Goal: Information Seeking & Learning: Learn about a topic

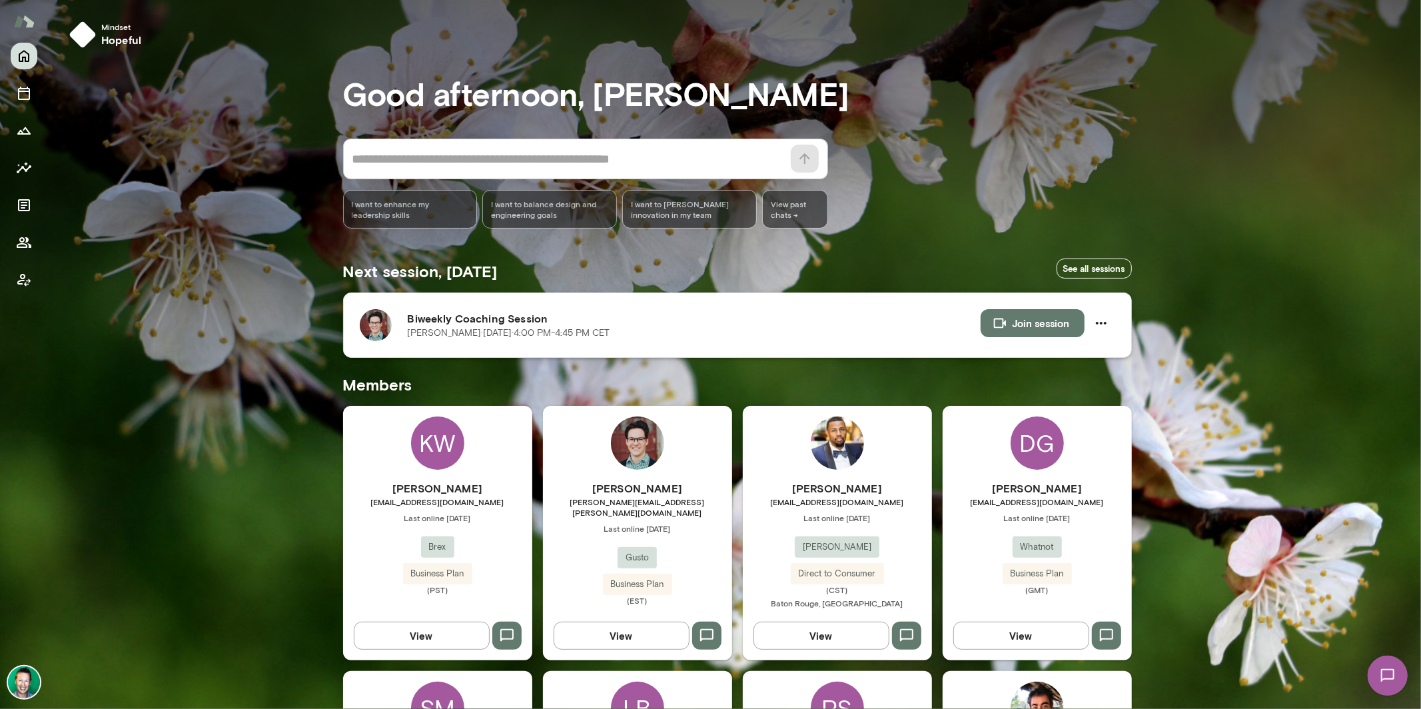
click at [372, 330] on img at bounding box center [376, 325] width 32 height 32
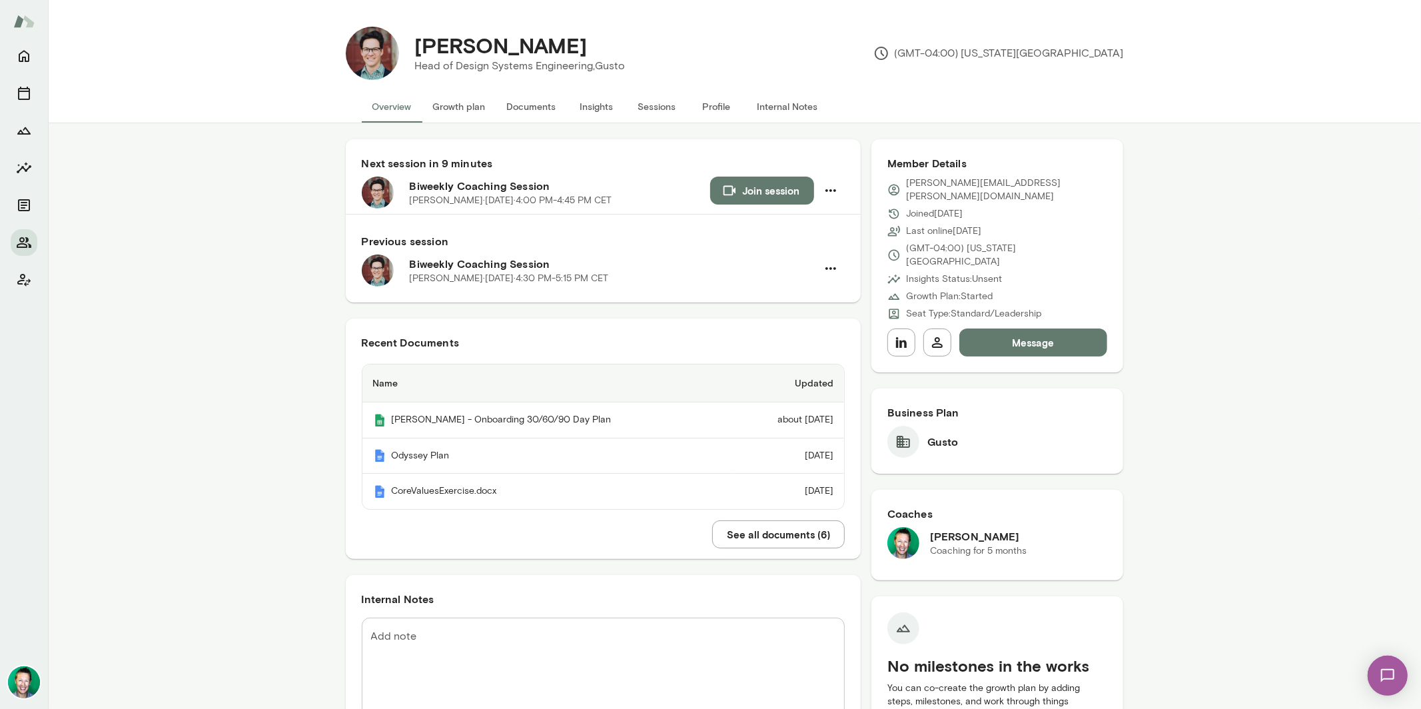
click at [732, 533] on button "See all documents ( 6 )" at bounding box center [778, 534] width 133 height 28
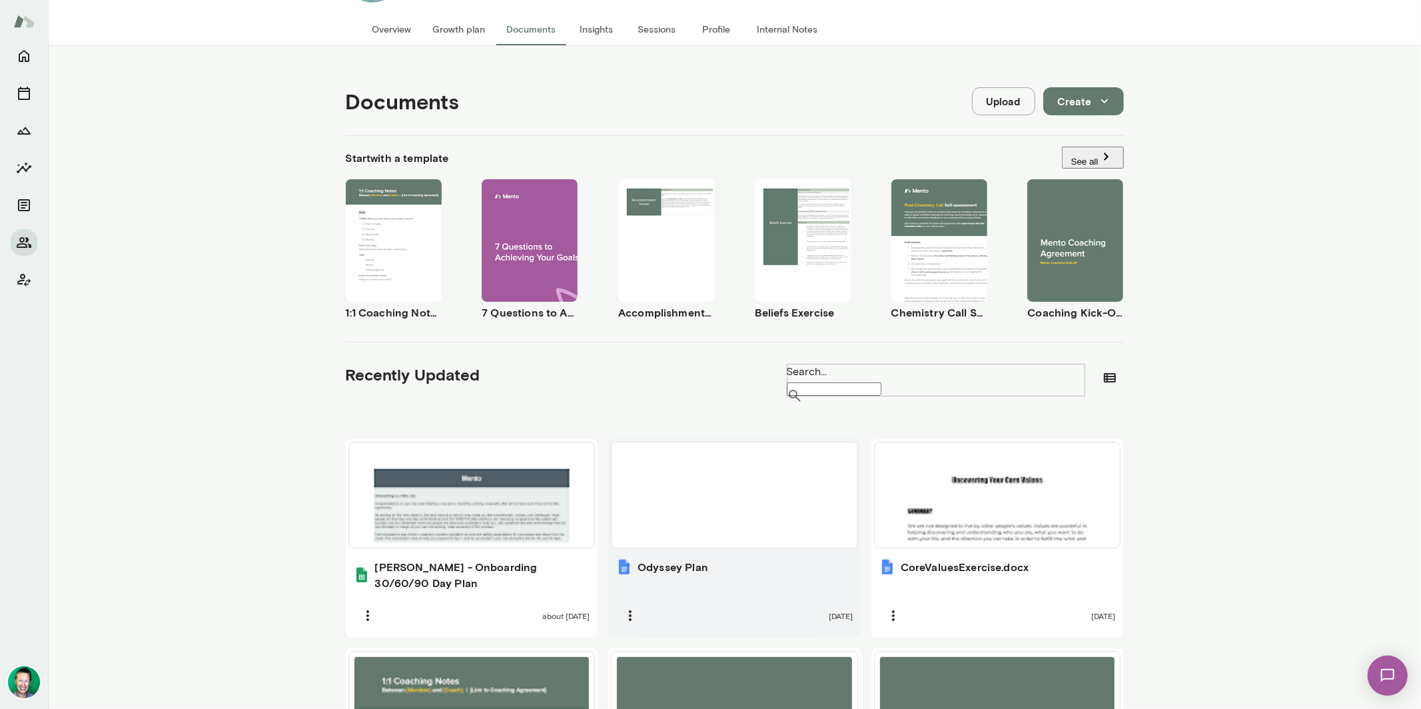
scroll to position [244, 0]
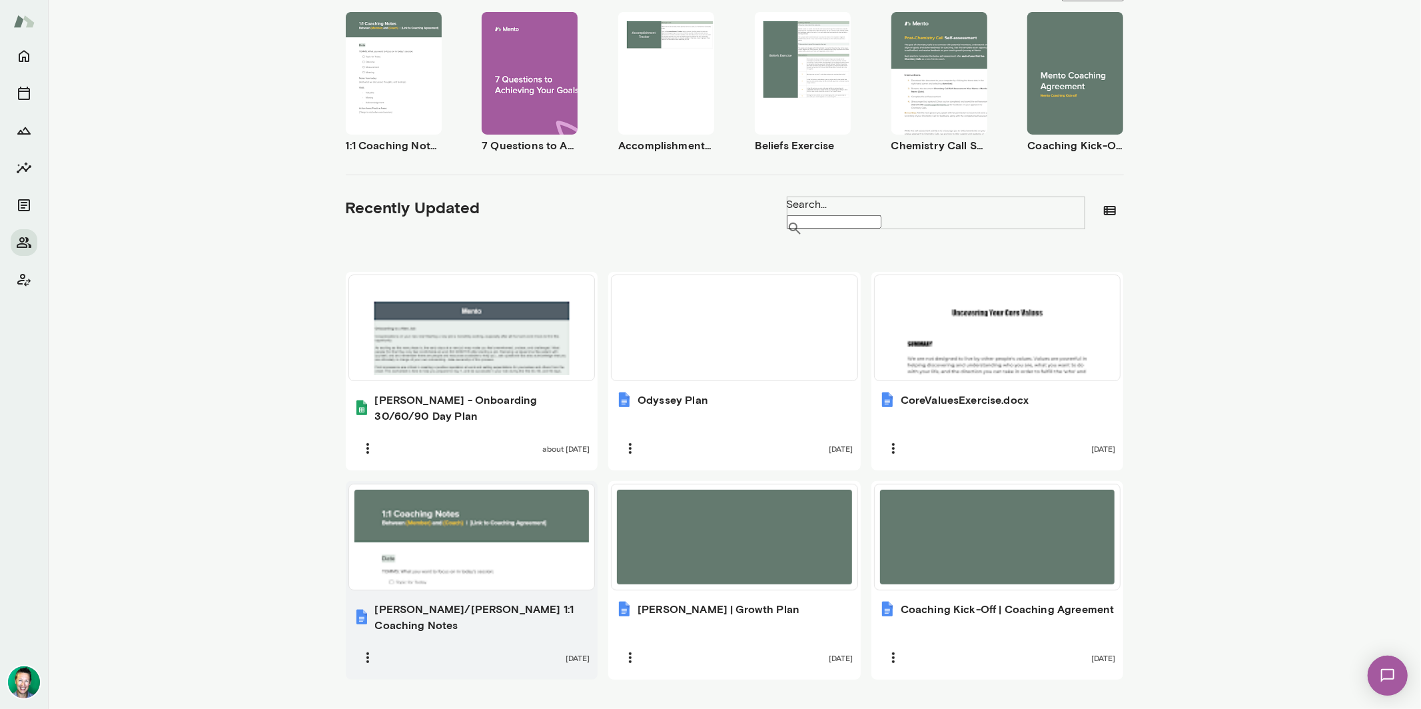
click at [449, 556] on div at bounding box center [471, 537] width 235 height 95
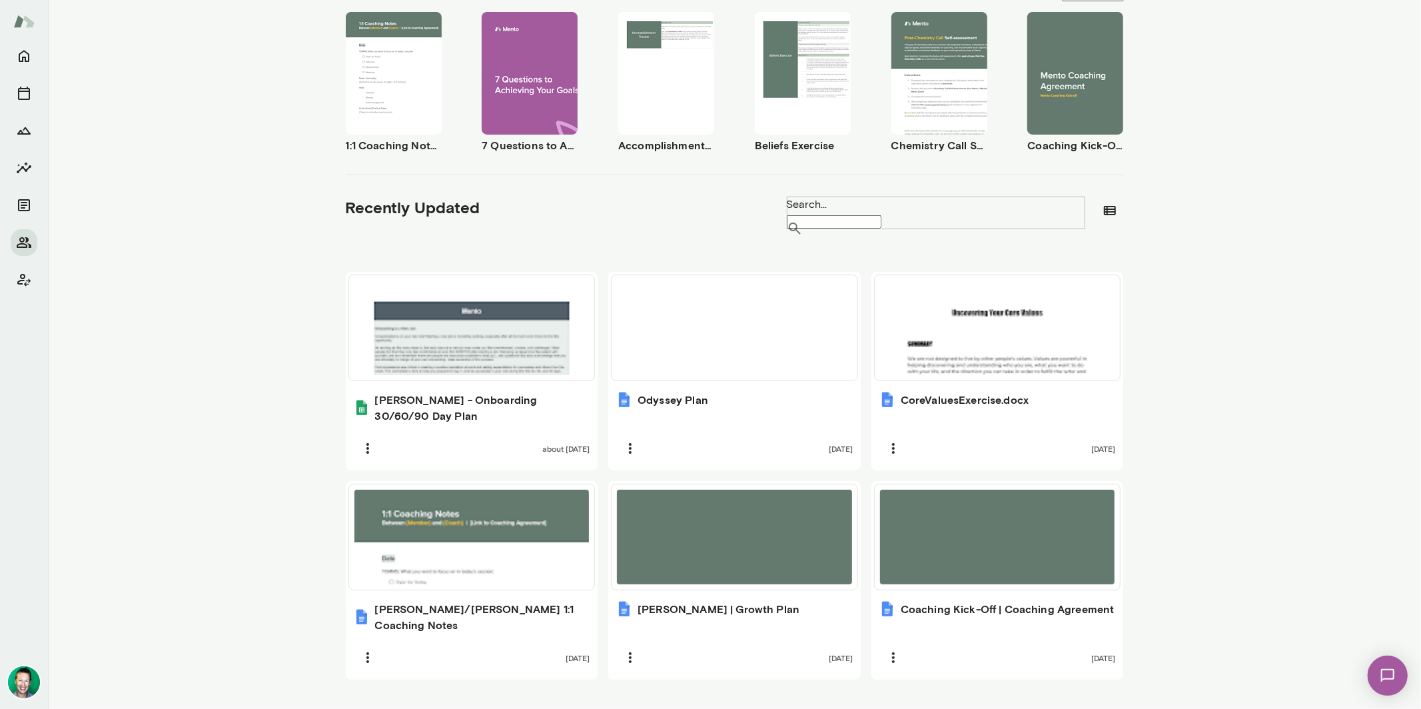
scroll to position [0, 0]
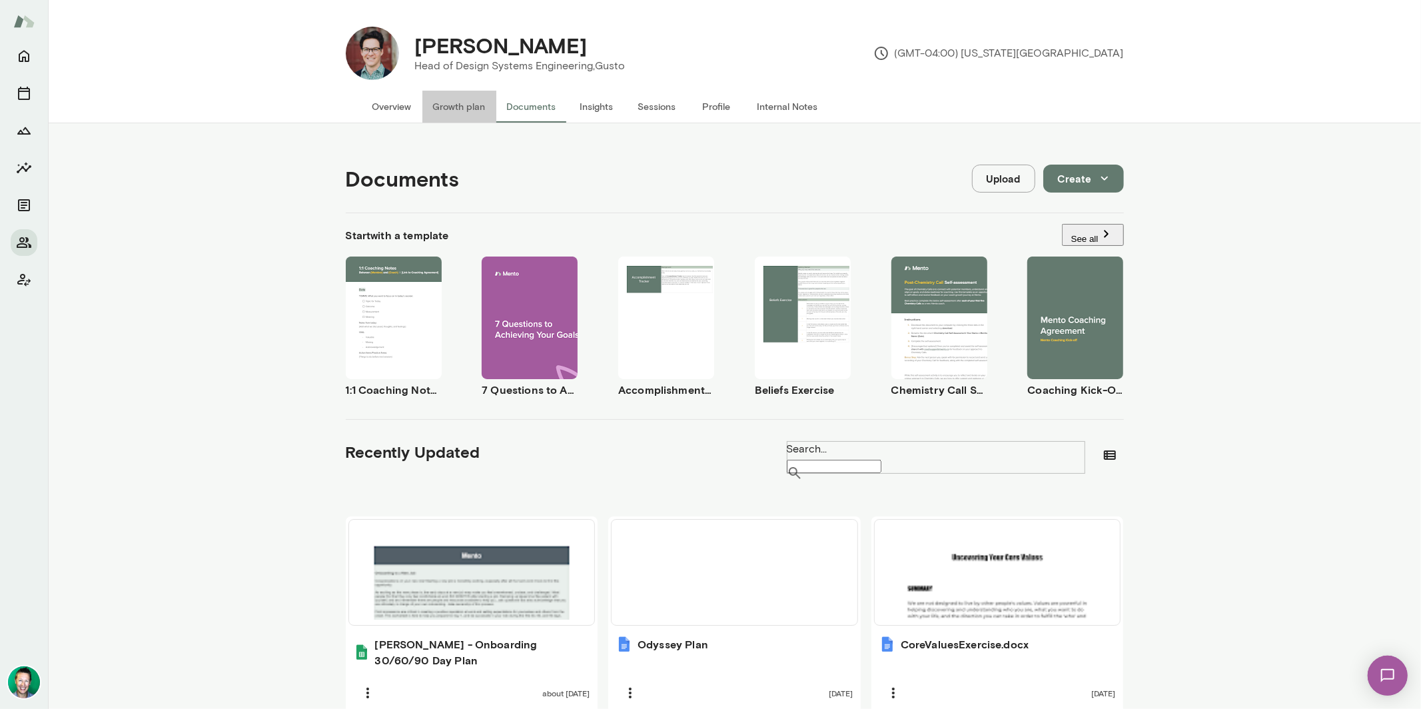
click at [438, 115] on button "Growth plan" at bounding box center [459, 107] width 74 height 32
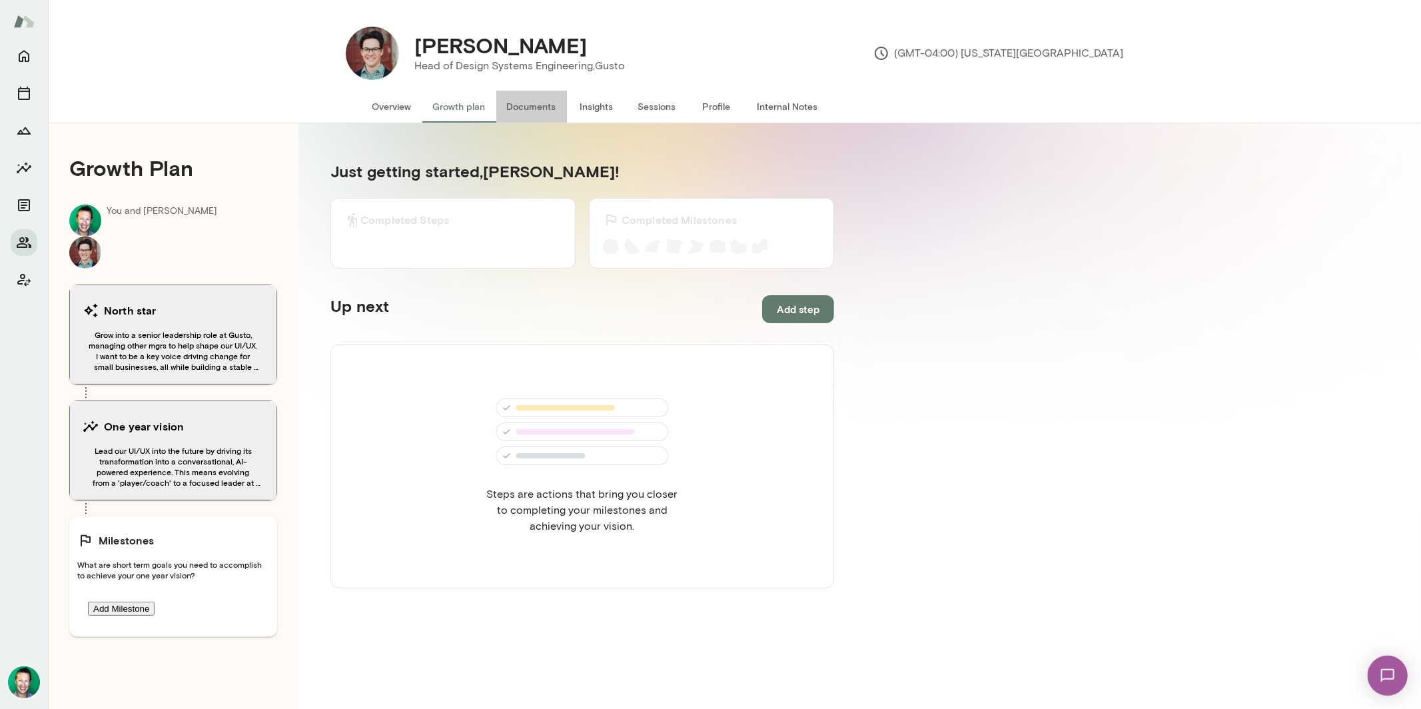
click at [500, 105] on button "Documents" at bounding box center [531, 107] width 71 height 32
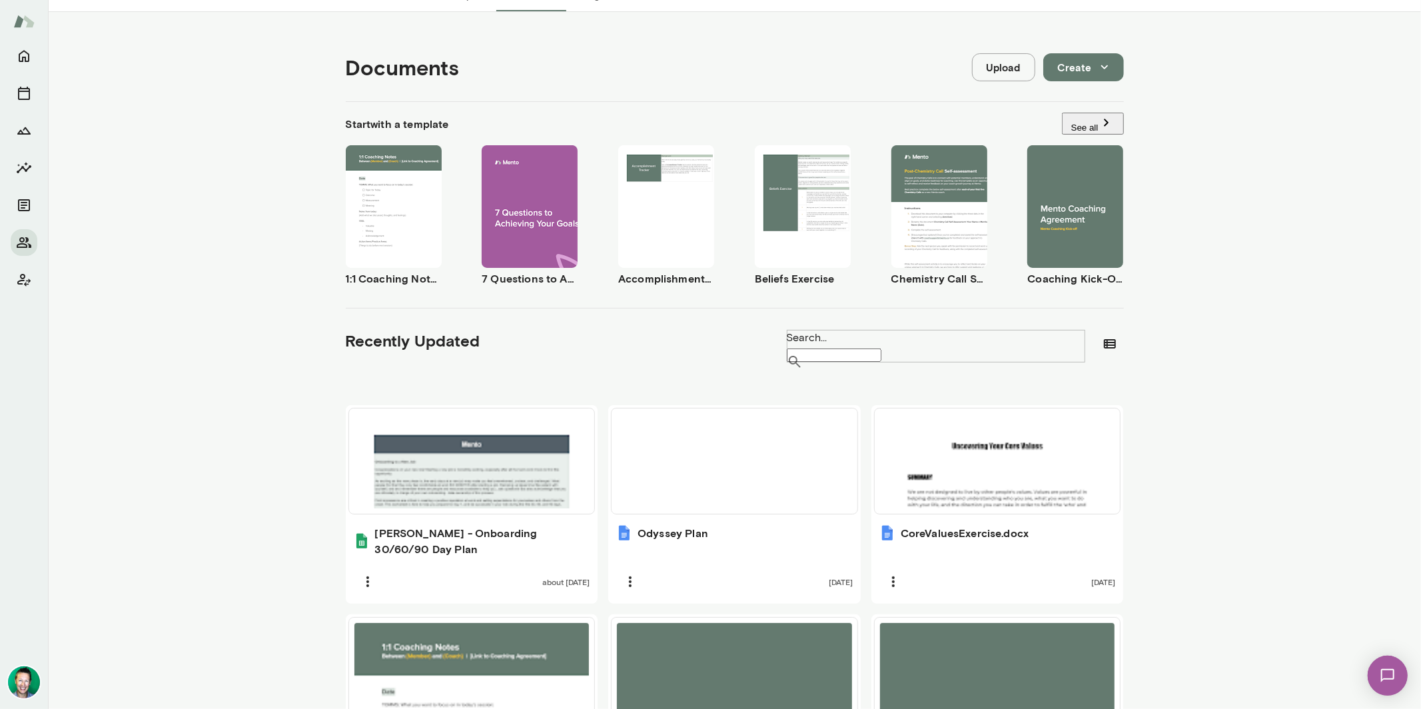
scroll to position [243, 0]
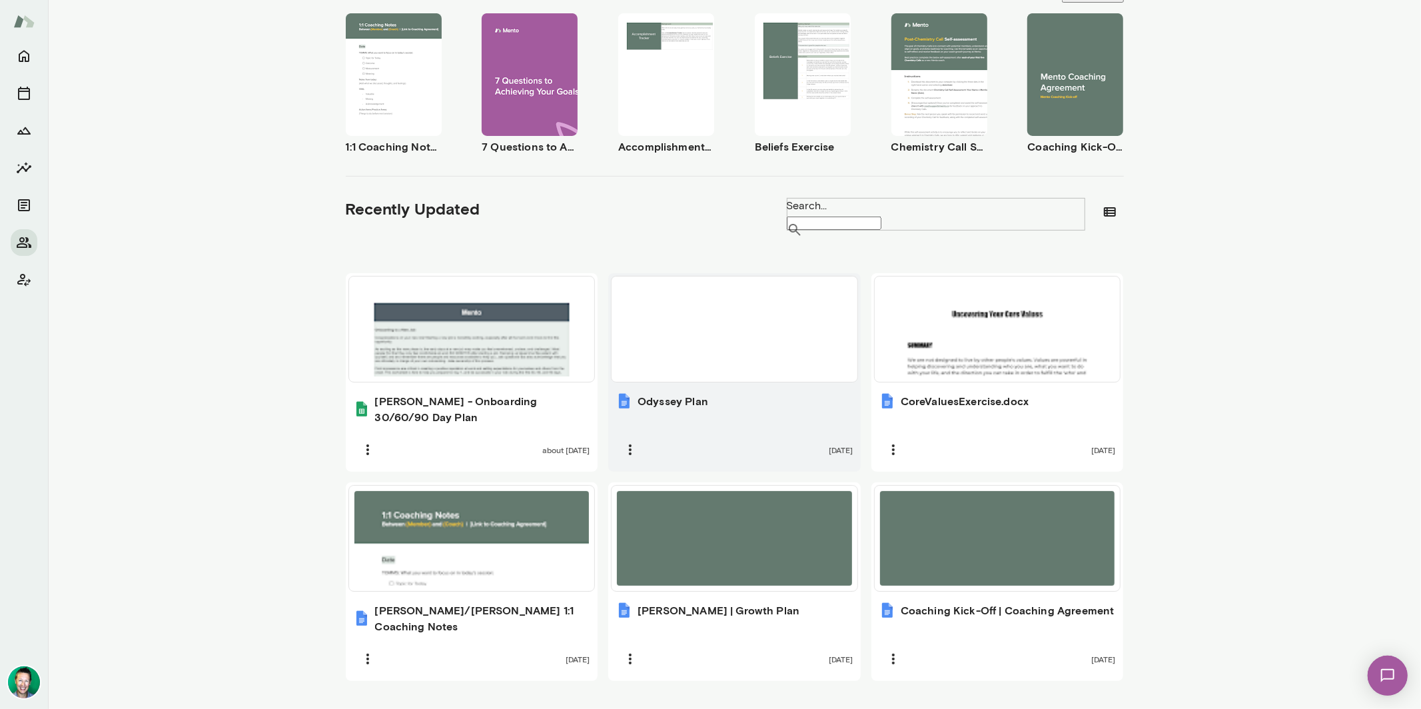
click at [710, 365] on div at bounding box center [734, 329] width 235 height 95
click at [0, 0] on div "[PERSON_NAME] Head of Design Systems Engineering, Gusto (GMT-04:00) [US_STATE][…" at bounding box center [710, 354] width 1421 height 709
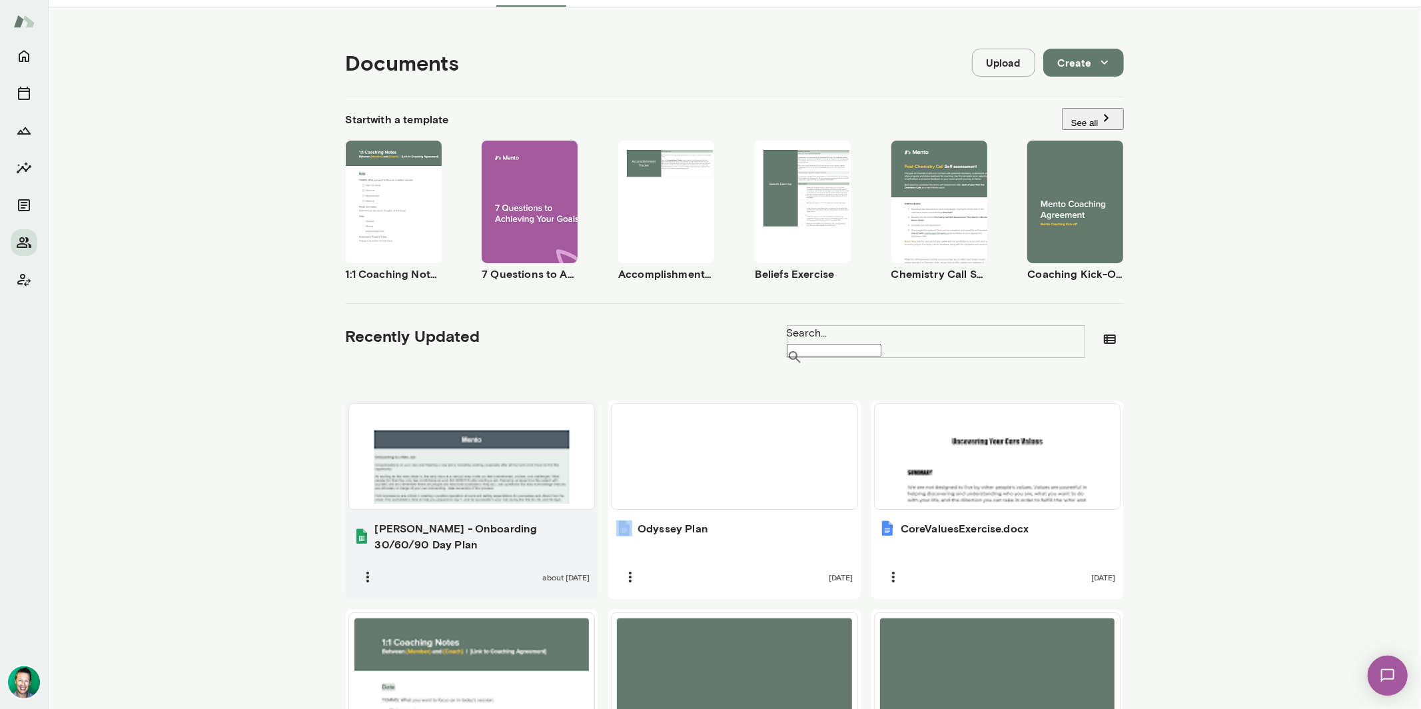
scroll to position [0, 0]
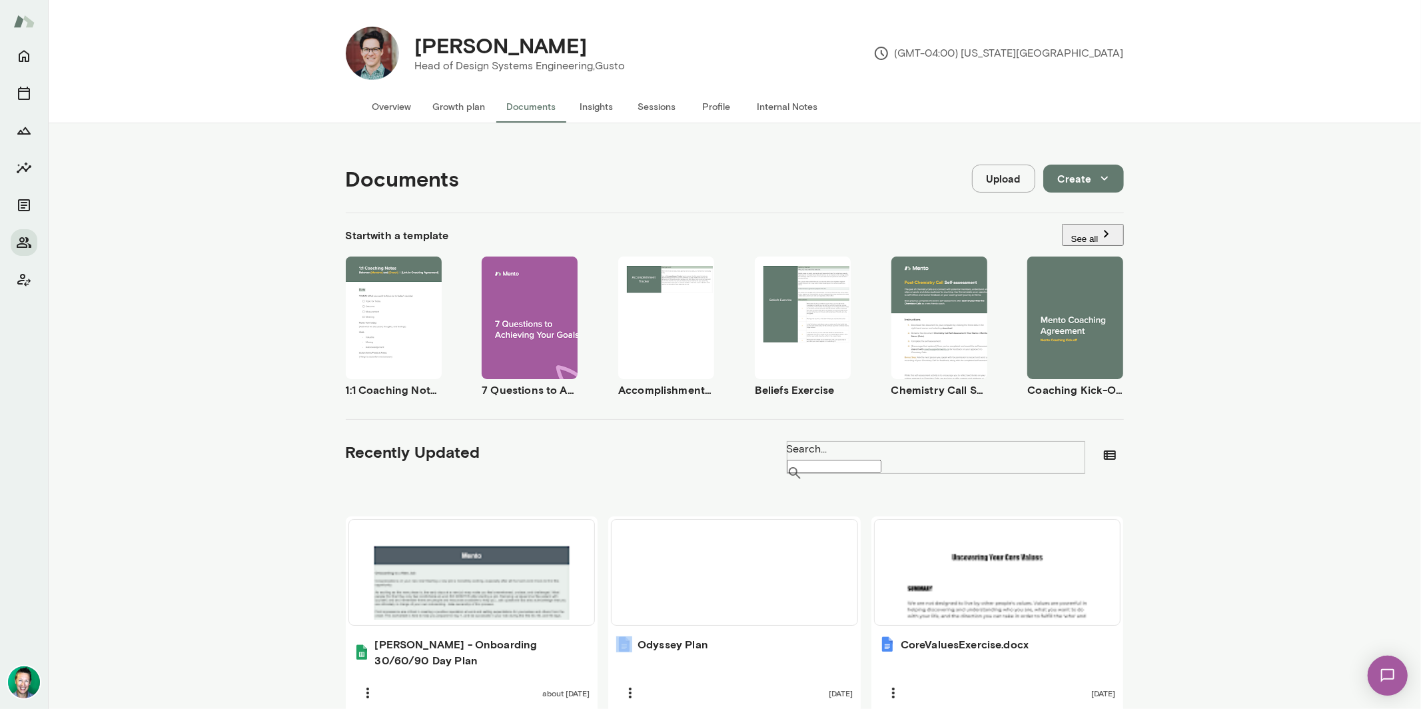
click at [468, 97] on button "Growth plan" at bounding box center [459, 107] width 74 height 32
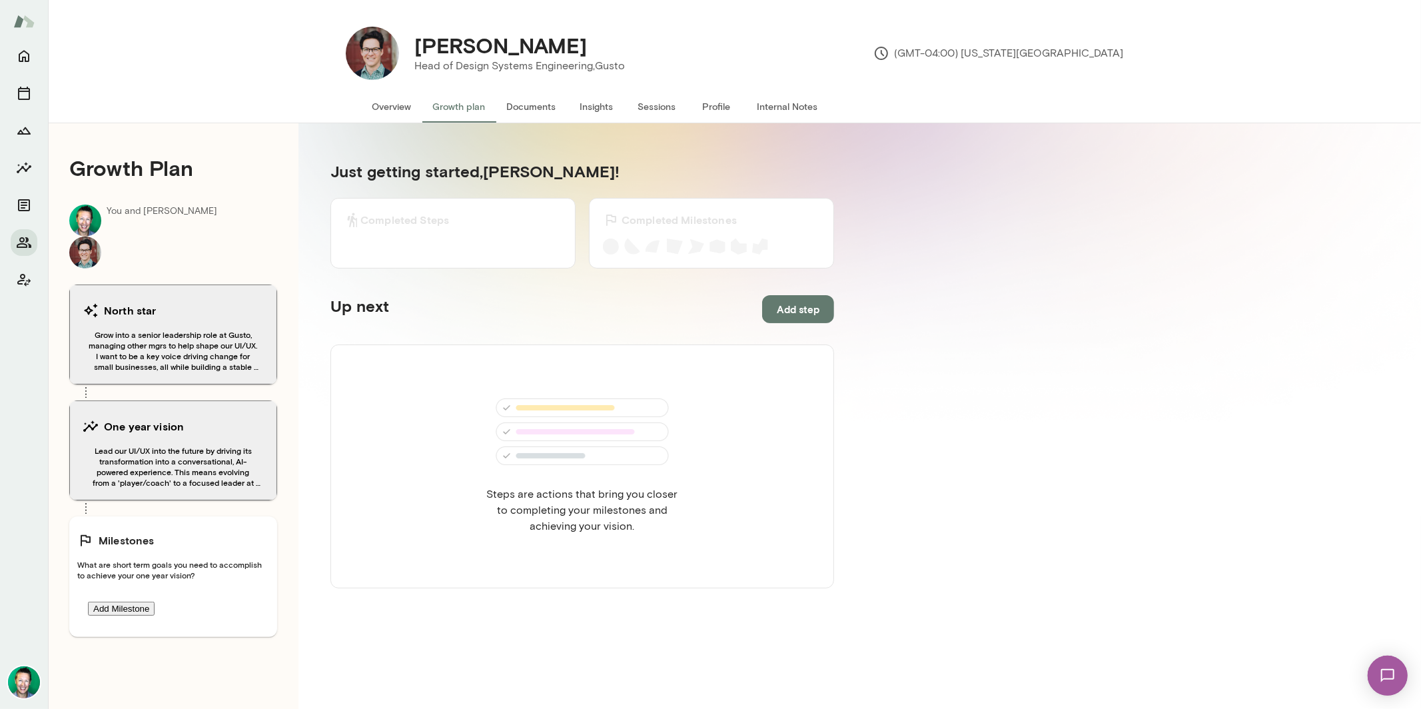
click at [398, 109] on button "Overview" at bounding box center [392, 107] width 61 height 32
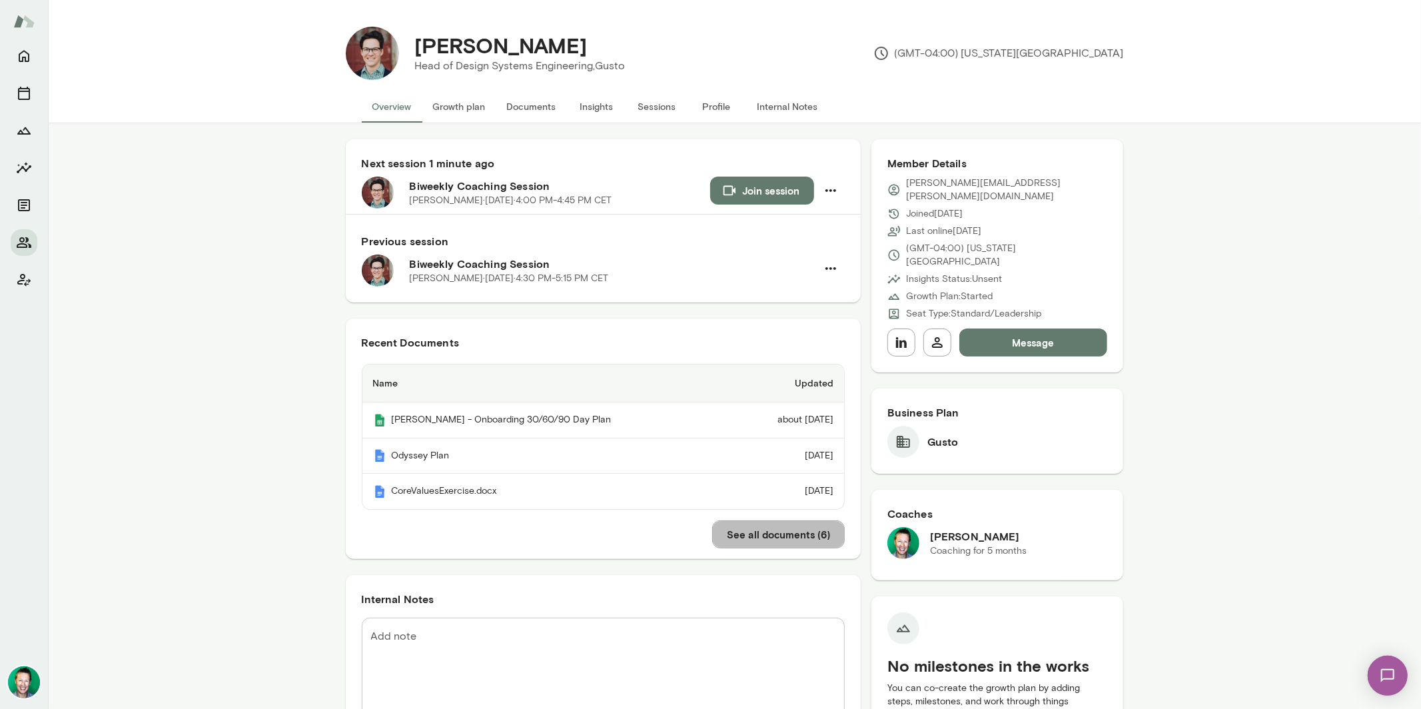
click at [807, 527] on button "See all documents ( 6 )" at bounding box center [778, 534] width 133 height 28
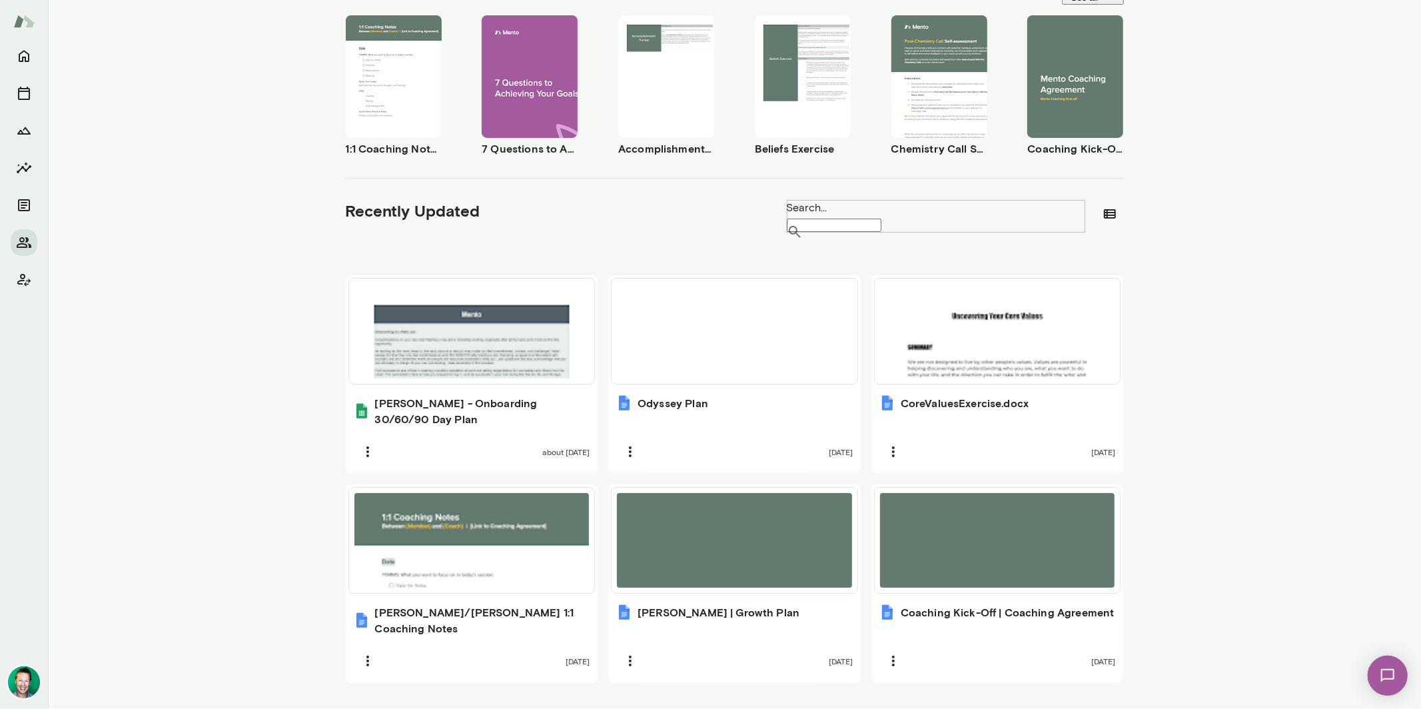
scroll to position [244, 0]
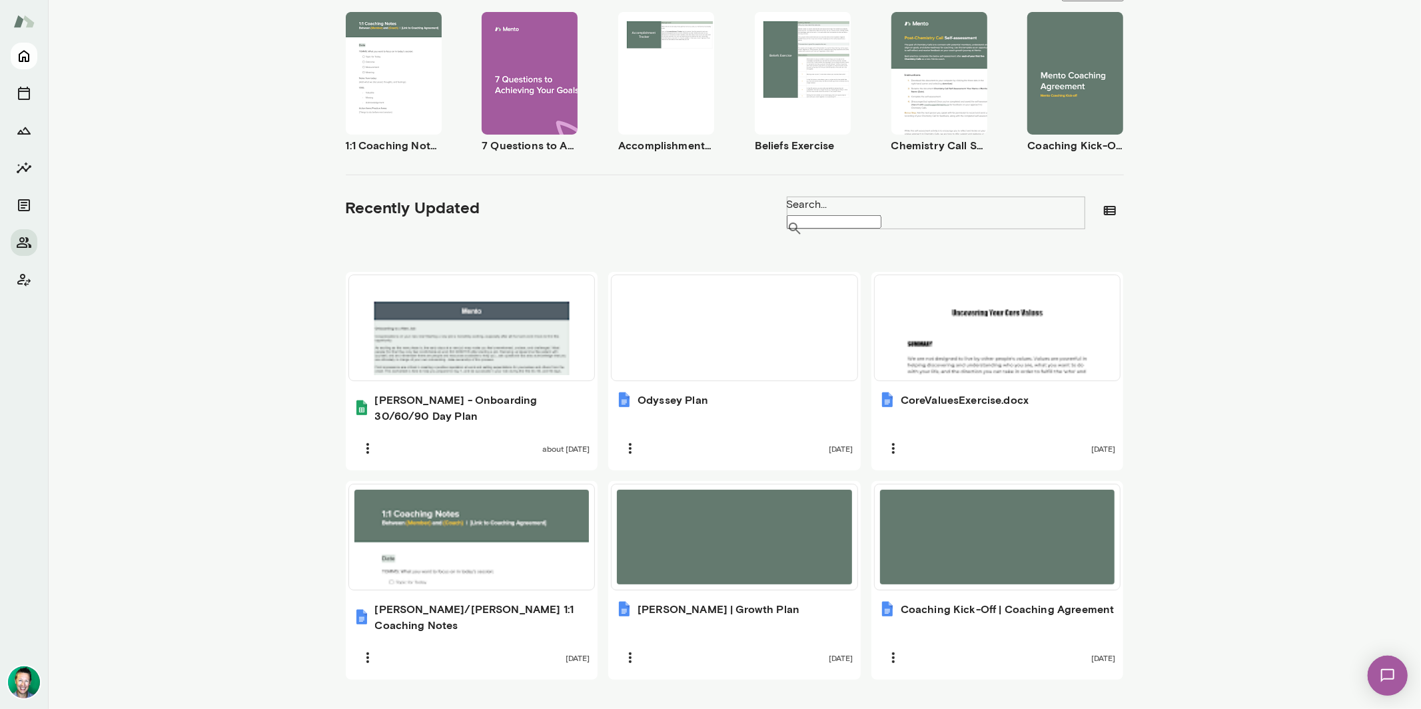
click at [21, 67] on button "Home" at bounding box center [24, 56] width 27 height 27
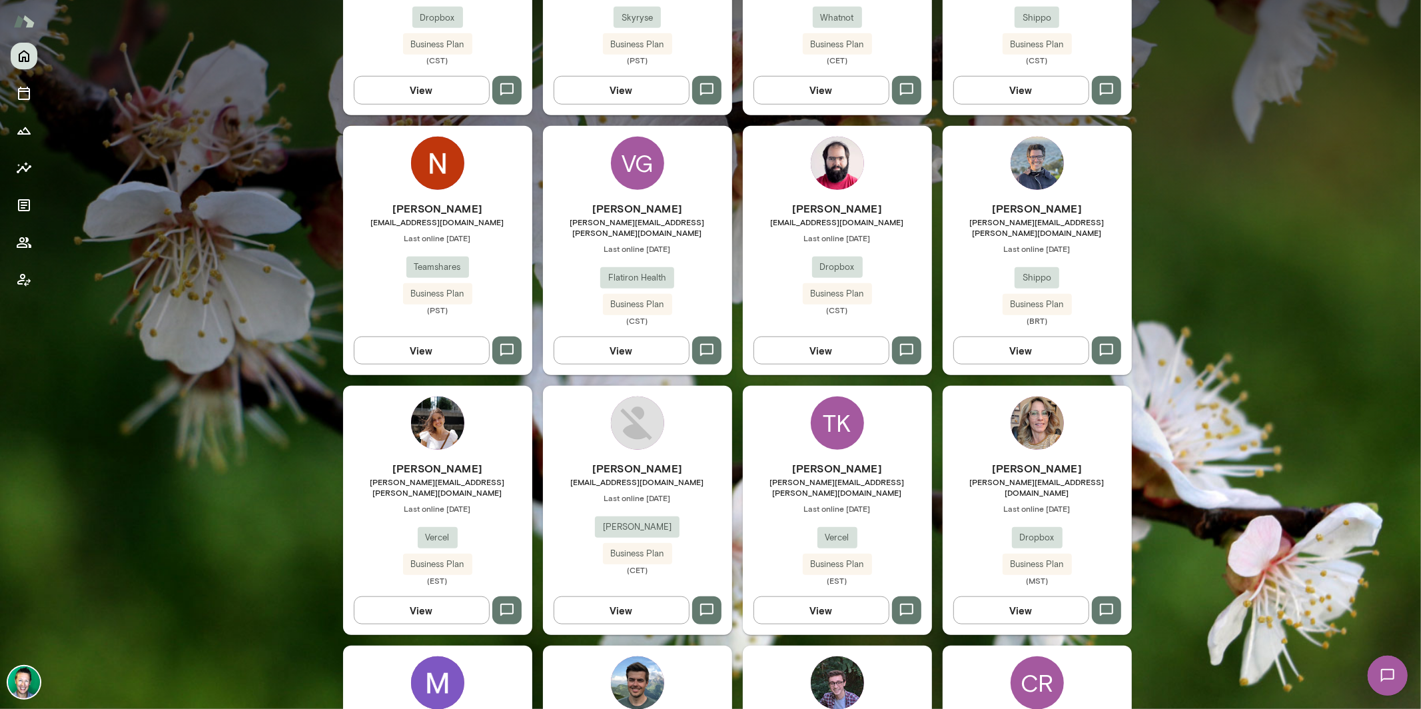
scroll to position [847, 0]
click at [626, 336] on button "View" at bounding box center [622, 350] width 136 height 28
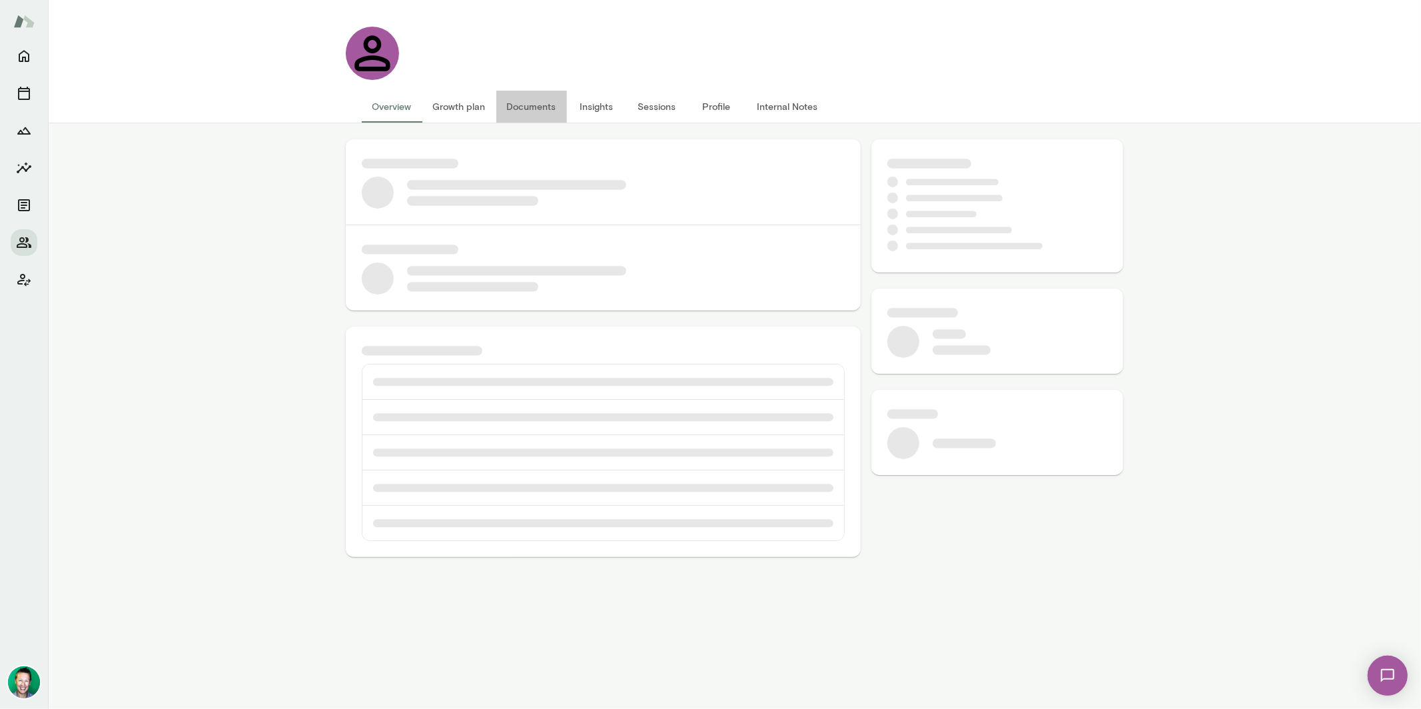
click at [517, 102] on button "Documents" at bounding box center [531, 107] width 71 height 32
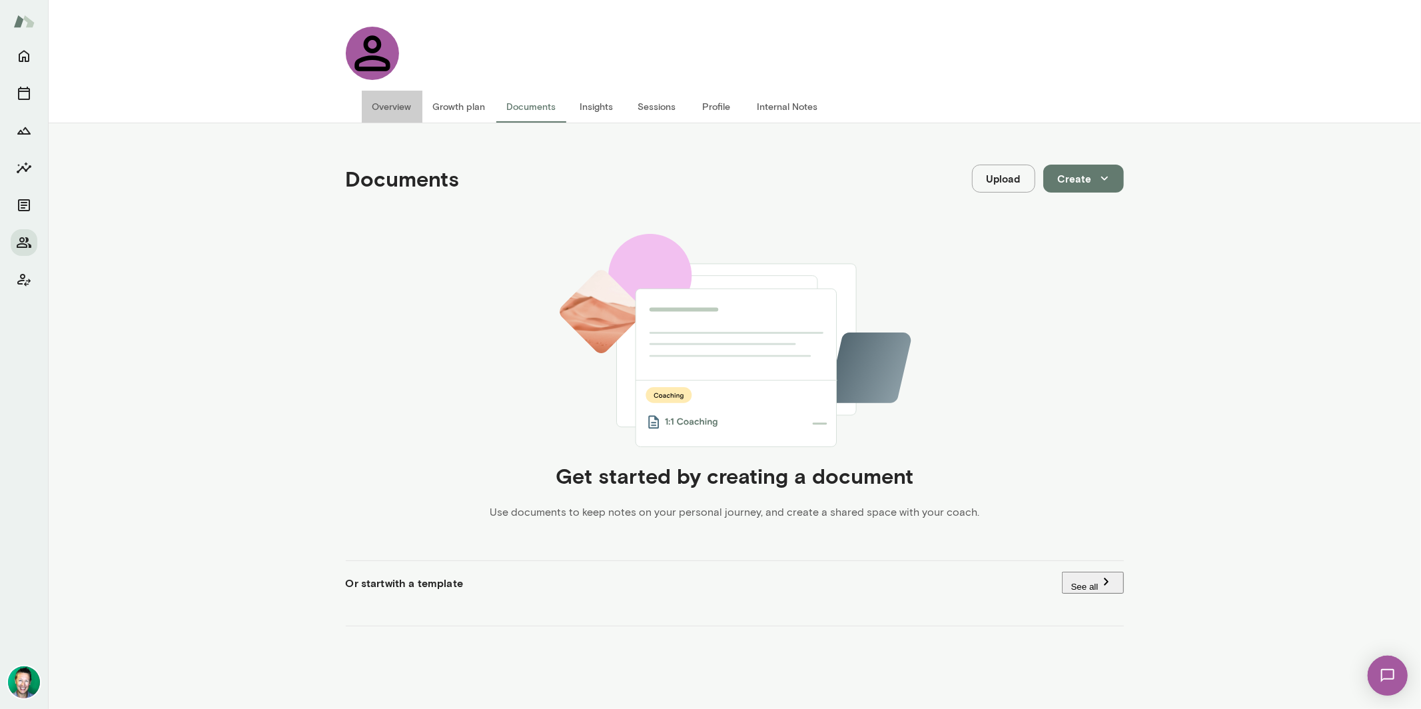
click at [392, 114] on button "Overview" at bounding box center [392, 107] width 61 height 32
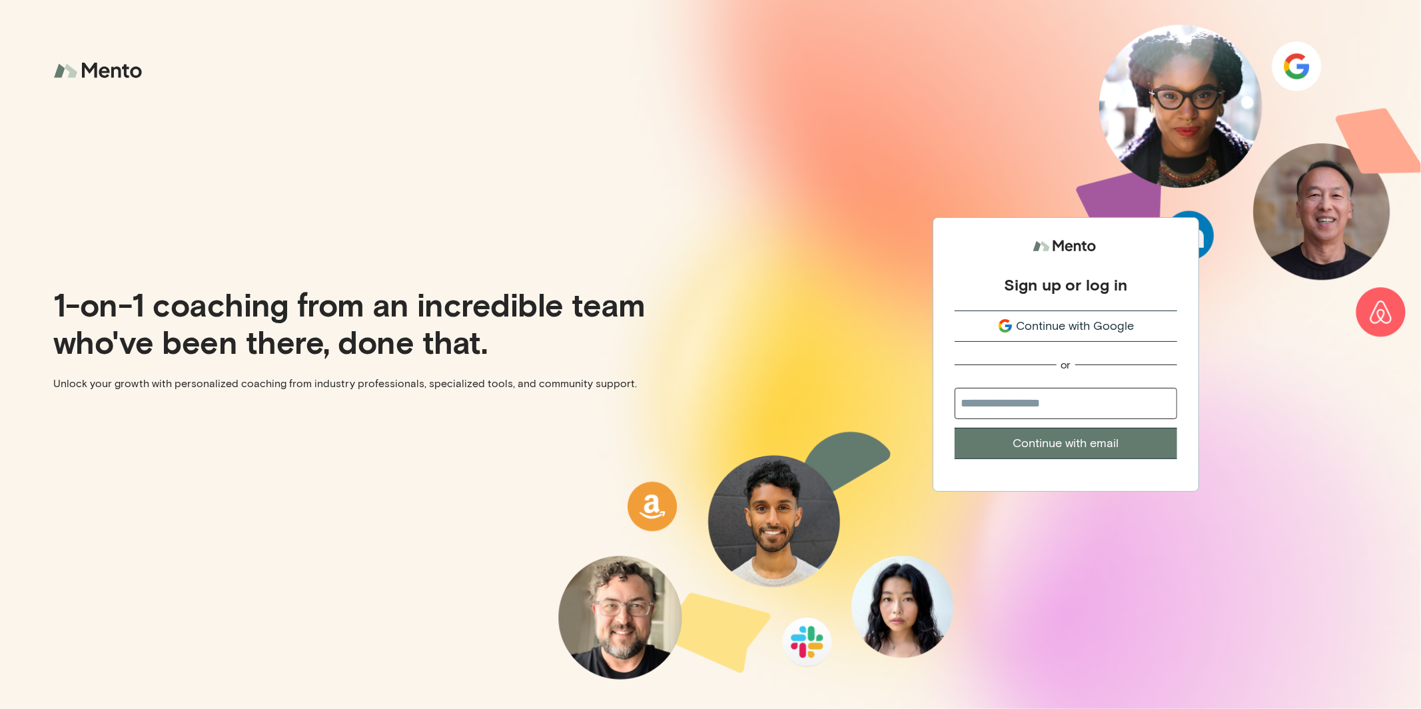
click at [1090, 324] on span "Continue with Google" at bounding box center [1075, 326] width 118 height 18
click at [1089, 326] on span "Continue with Google" at bounding box center [1075, 326] width 118 height 18
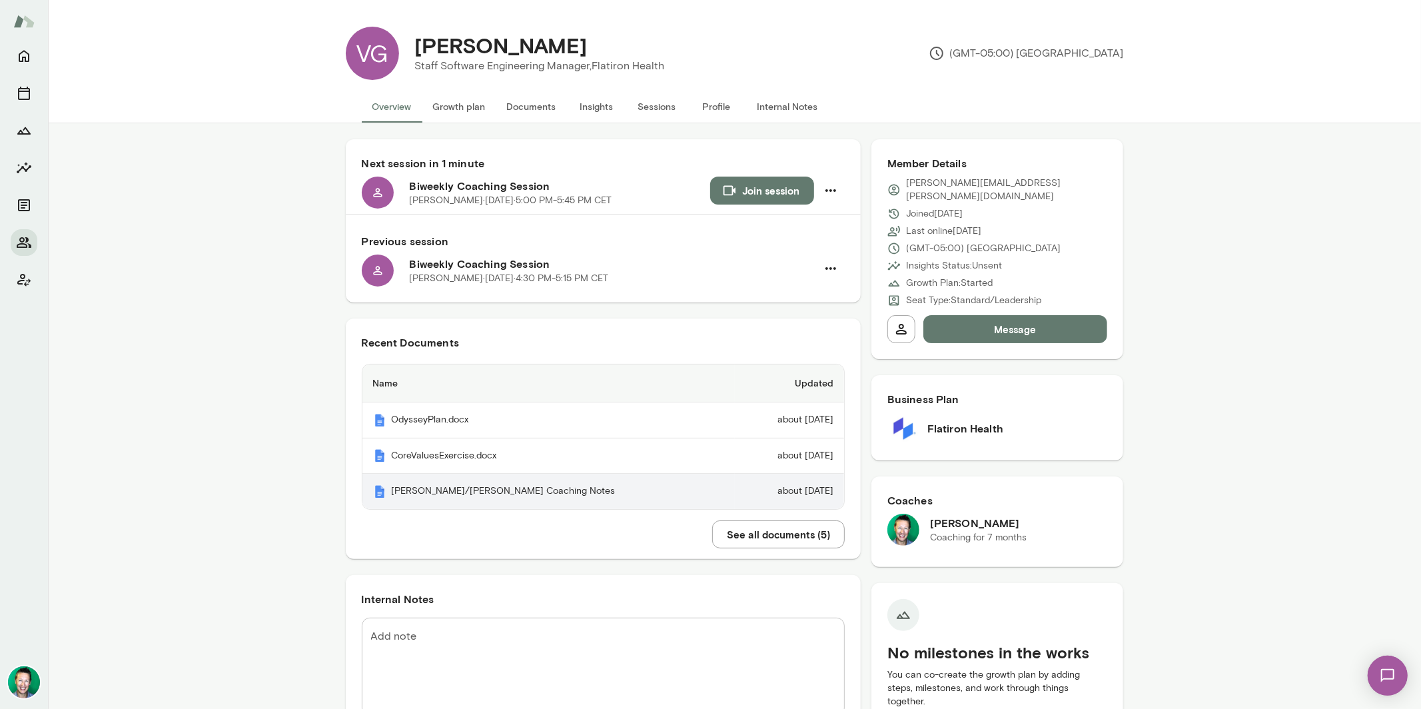
click at [735, 489] on td "about [DATE]" at bounding box center [789, 491] width 109 height 35
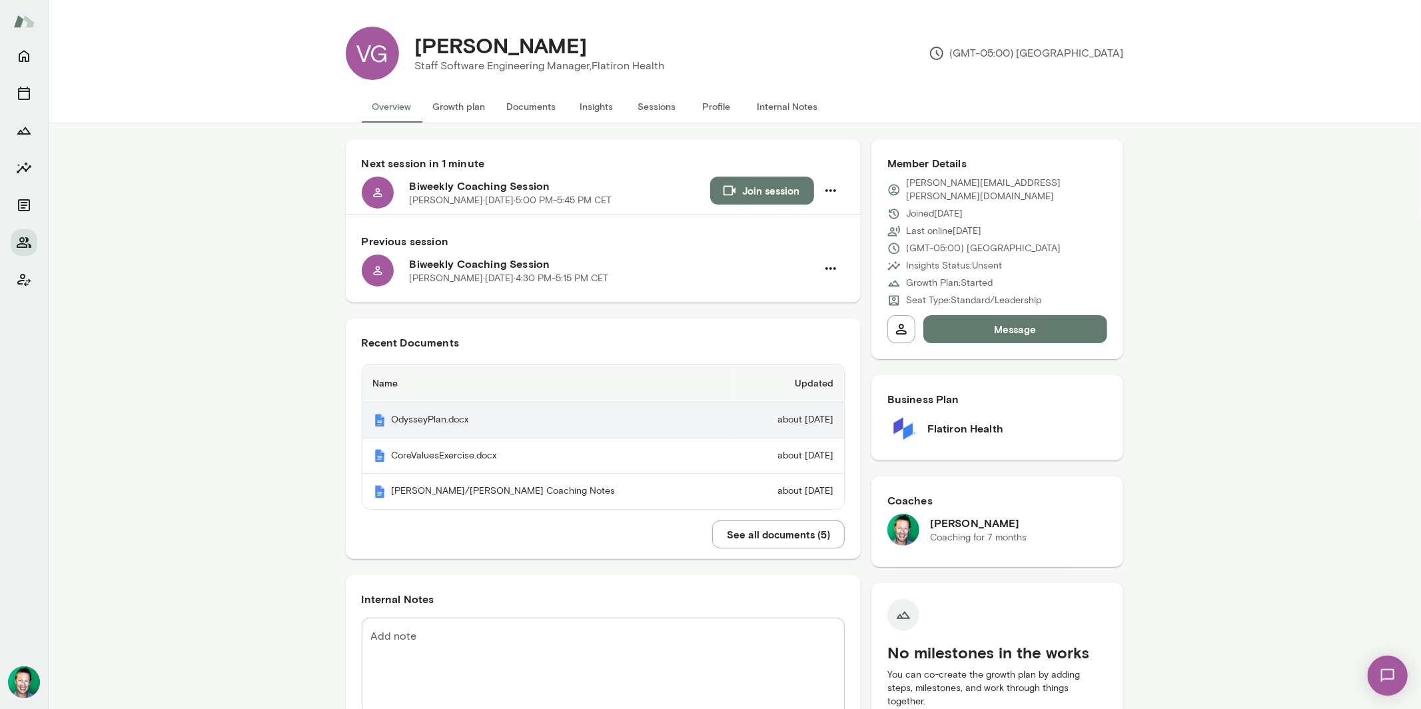
click at [464, 419] on th "OdysseyPlan.docx" at bounding box center [548, 420] width 372 height 36
click at [444, 101] on button "Growth plan" at bounding box center [459, 107] width 74 height 32
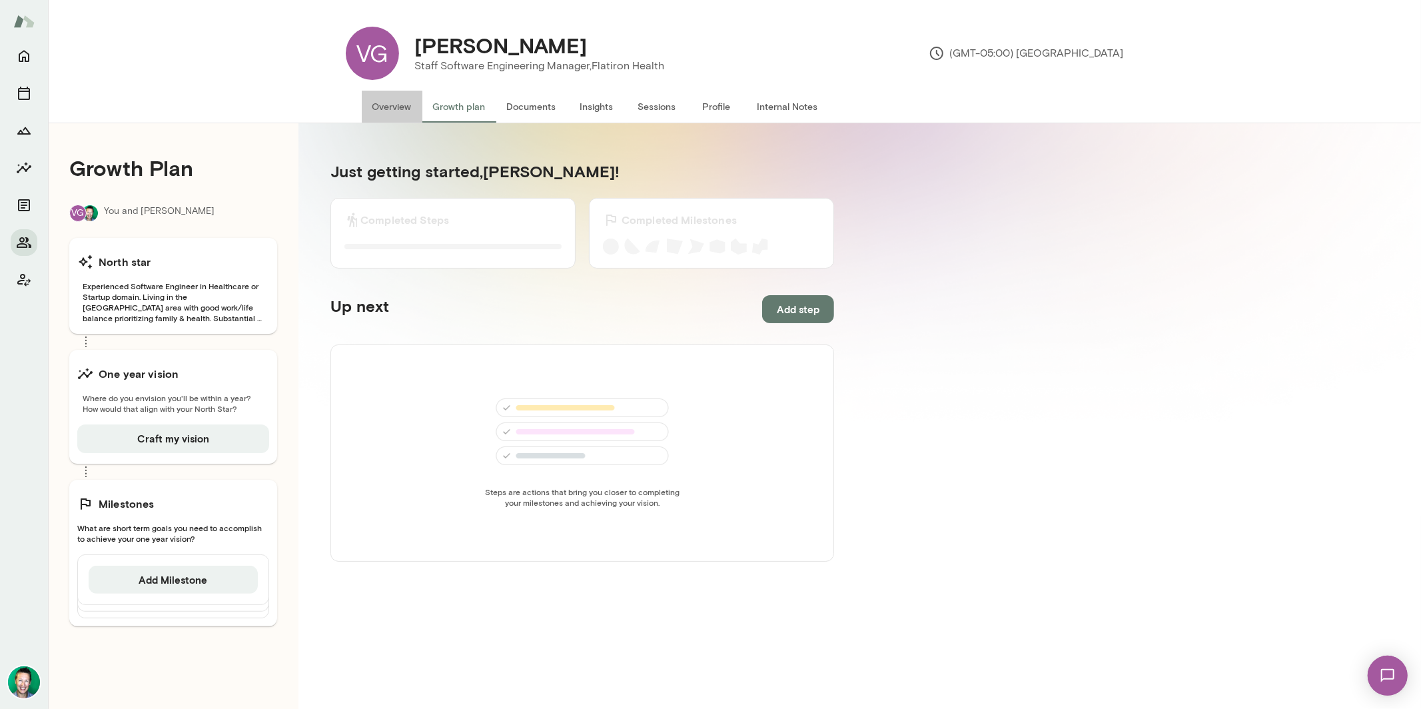
click at [366, 98] on button "Overview" at bounding box center [392, 107] width 61 height 32
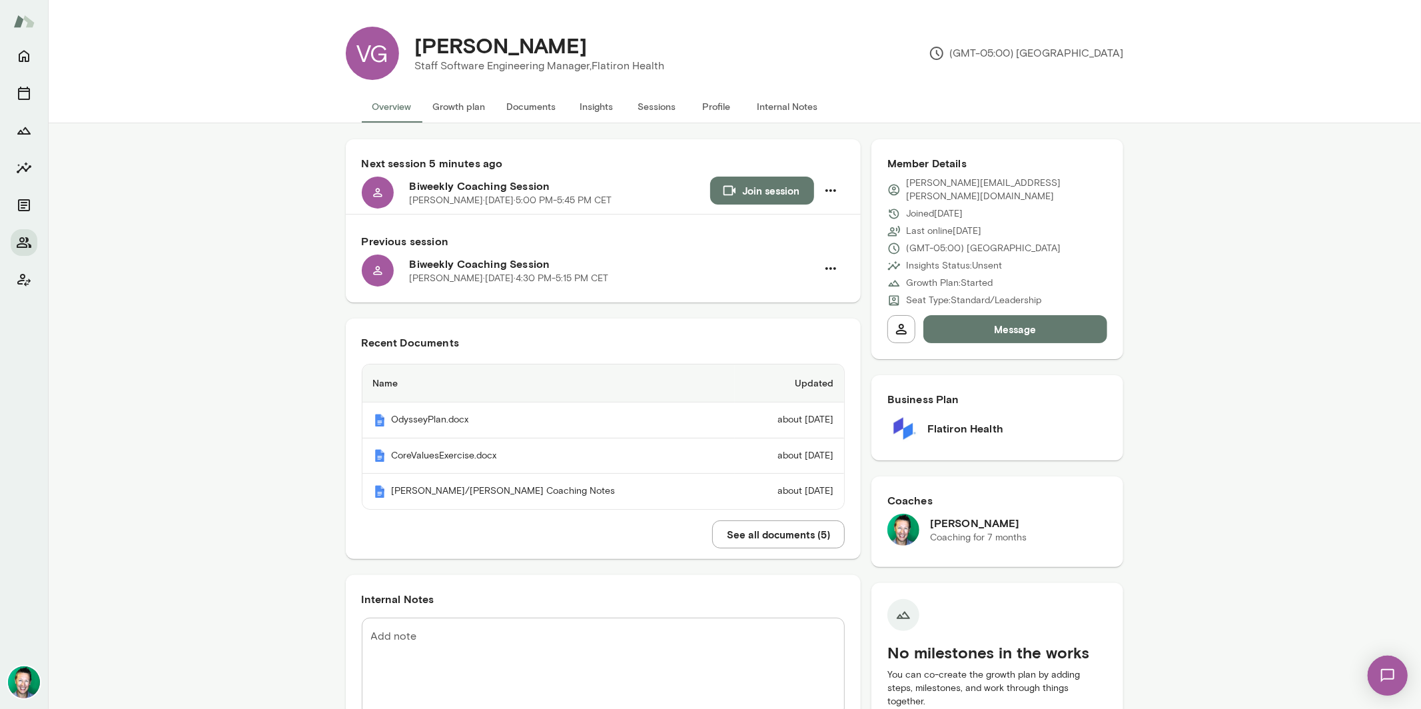
click at [752, 529] on button "See all documents ( 5 )" at bounding box center [778, 534] width 133 height 28
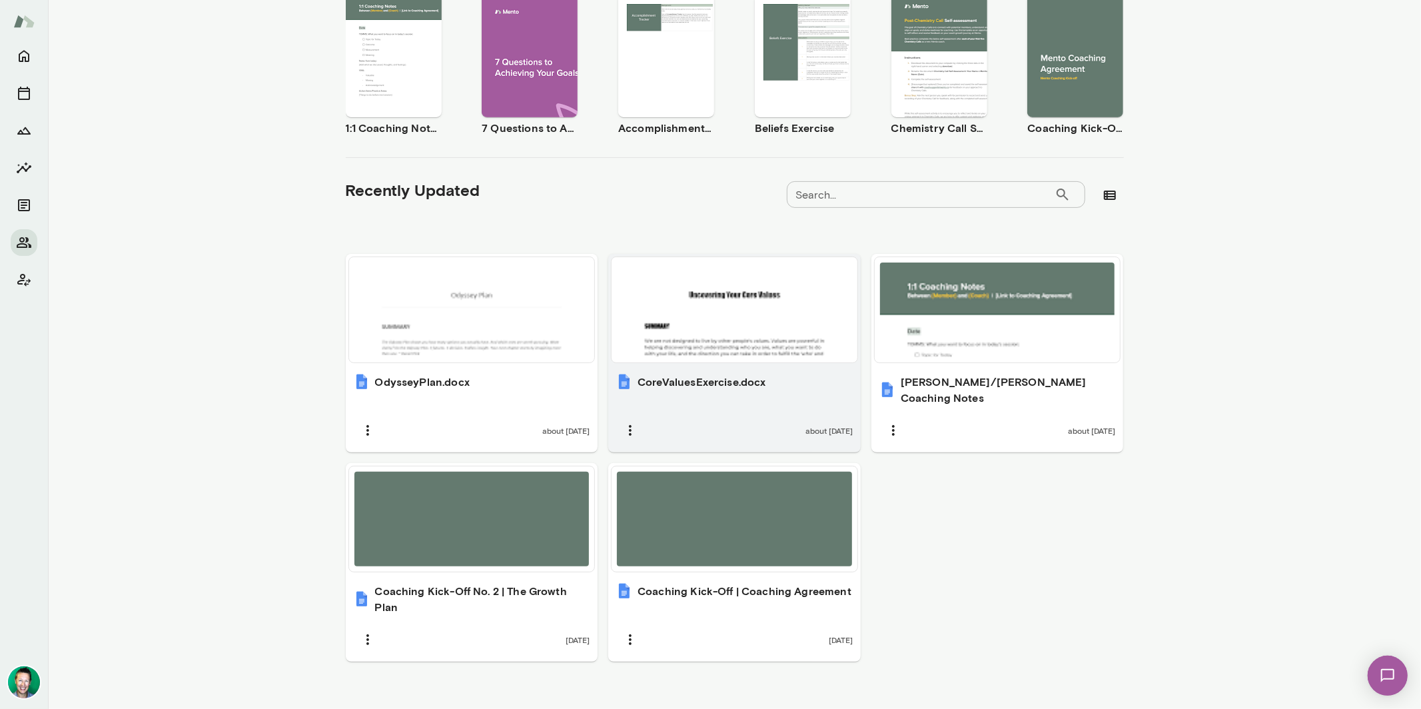
scroll to position [261, 0]
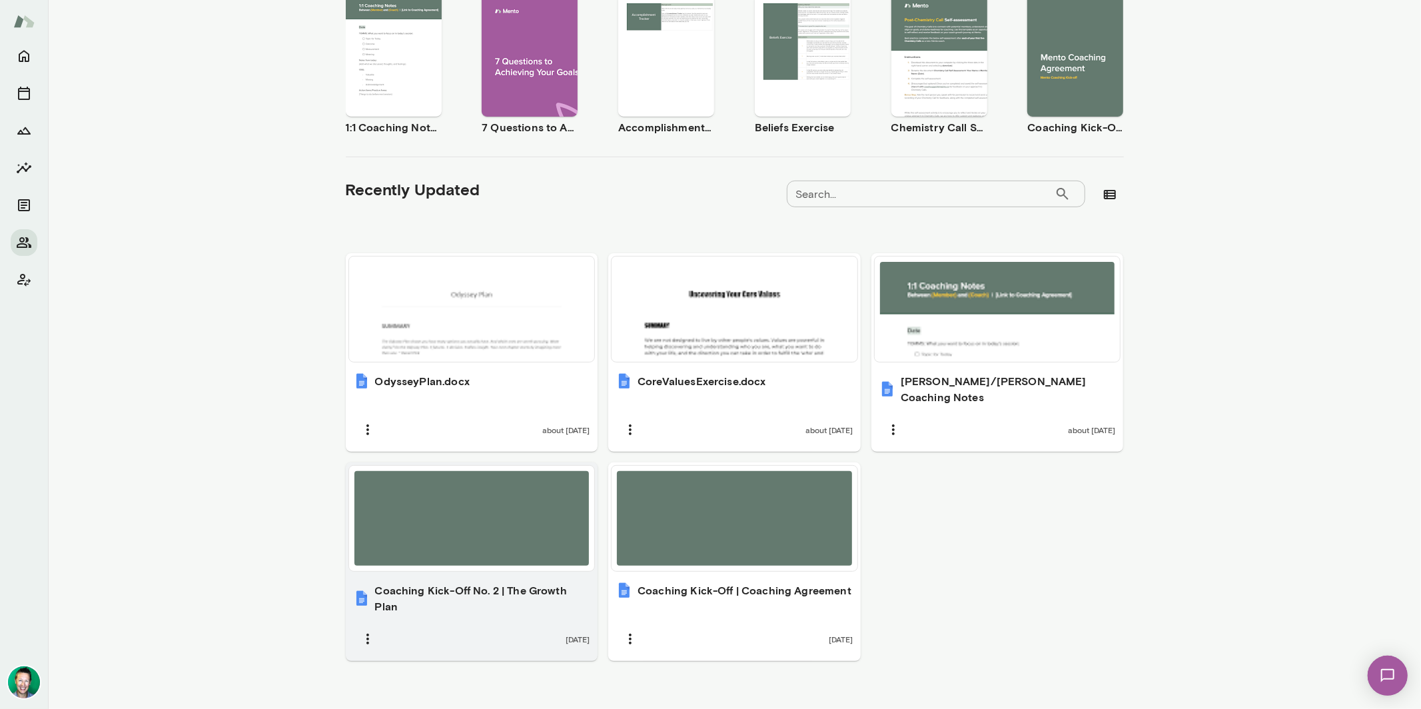
click at [500, 501] on div at bounding box center [471, 518] width 235 height 95
